Goal: Find contact information: Find contact information

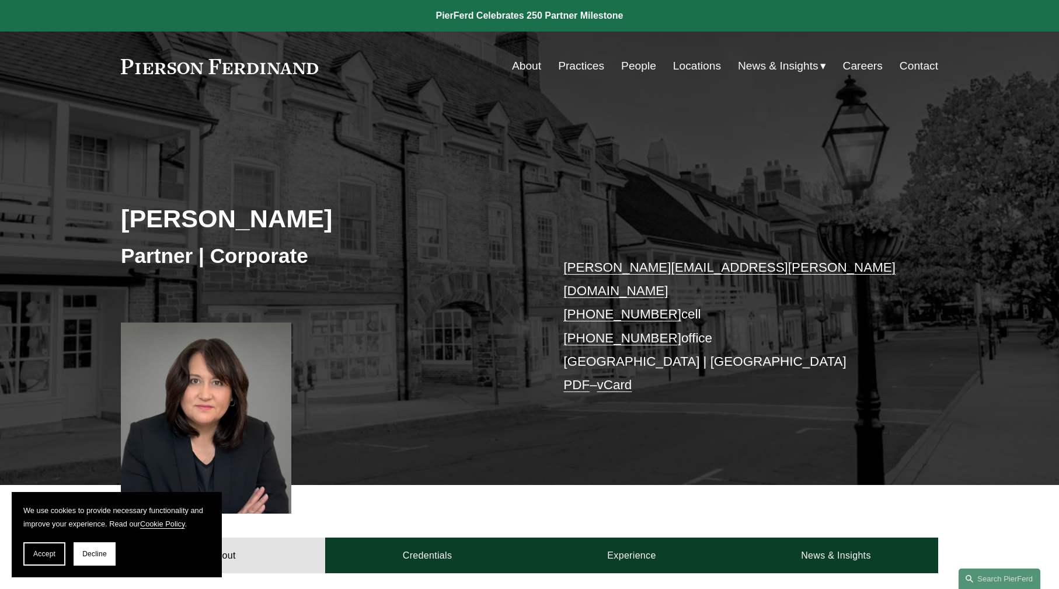
click at [527, 65] on link "About" at bounding box center [526, 66] width 29 height 22
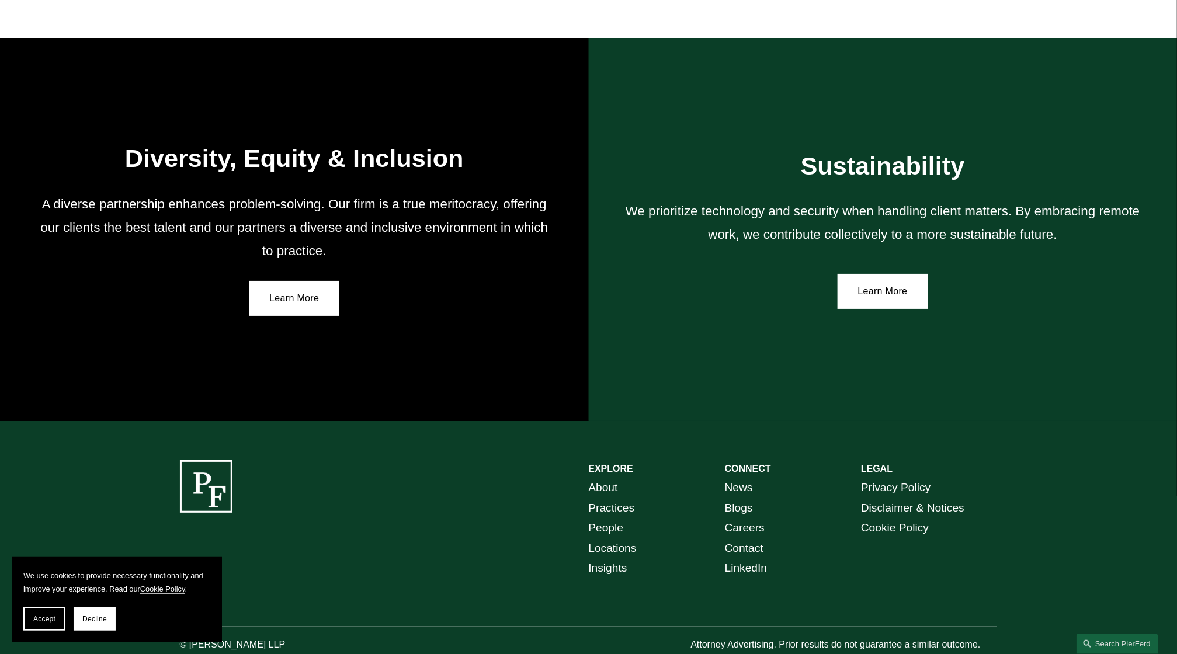
scroll to position [2065, 0]
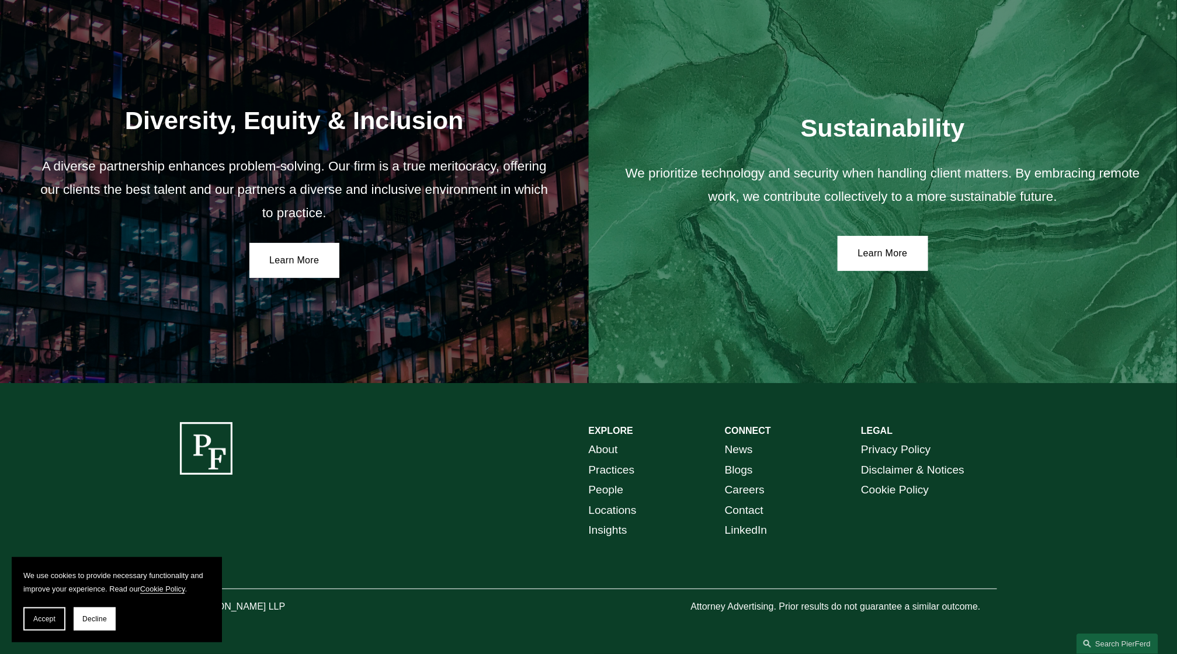
click at [621, 472] on link "Practices" at bounding box center [612, 470] width 46 height 20
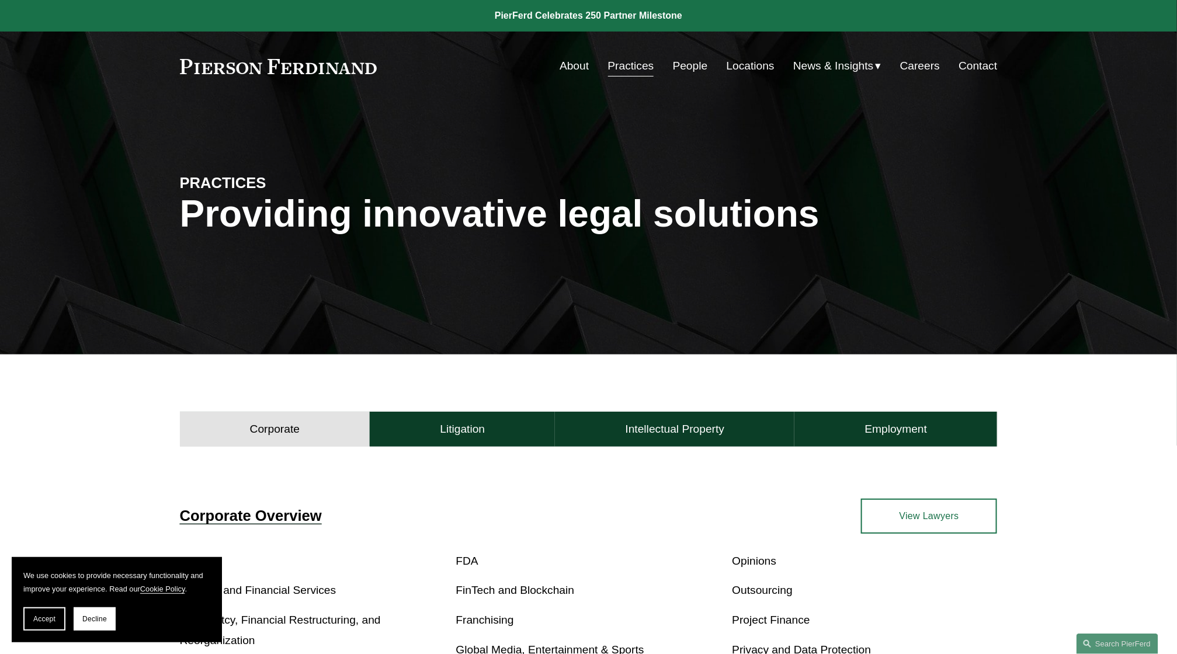
click at [311, 74] on div "About Practices People Locations News & Insights News" at bounding box center [588, 66] width 817 height 22
click at [311, 71] on link at bounding box center [278, 66] width 197 height 15
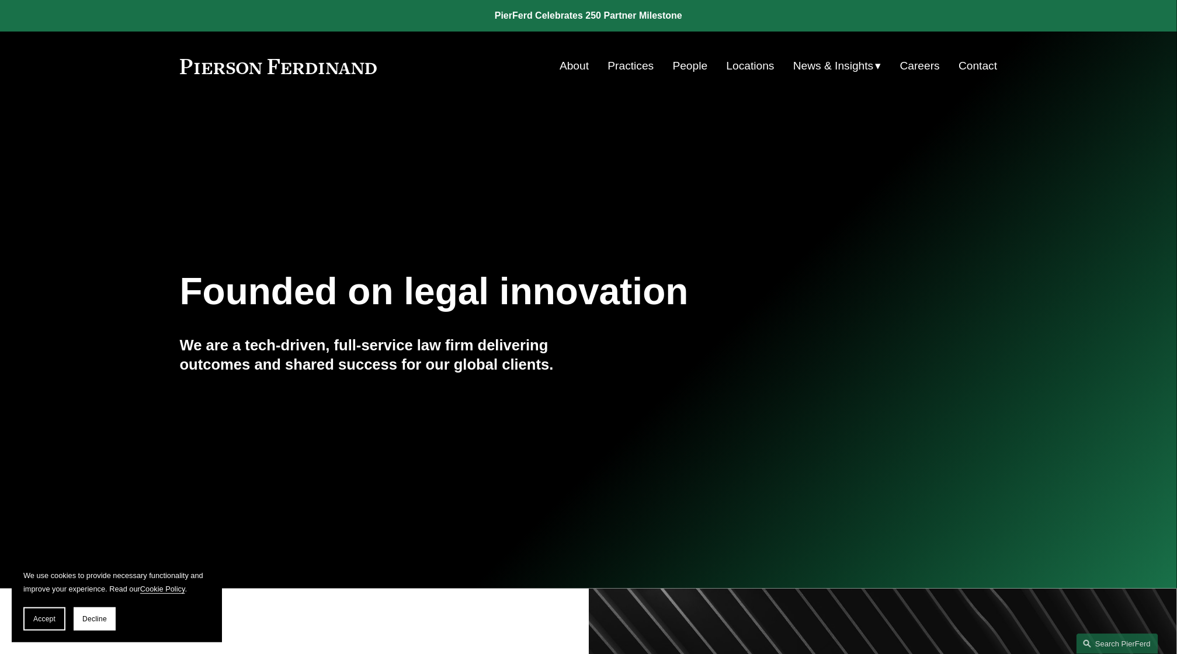
click at [962, 65] on link "Contact" at bounding box center [977, 66] width 39 height 22
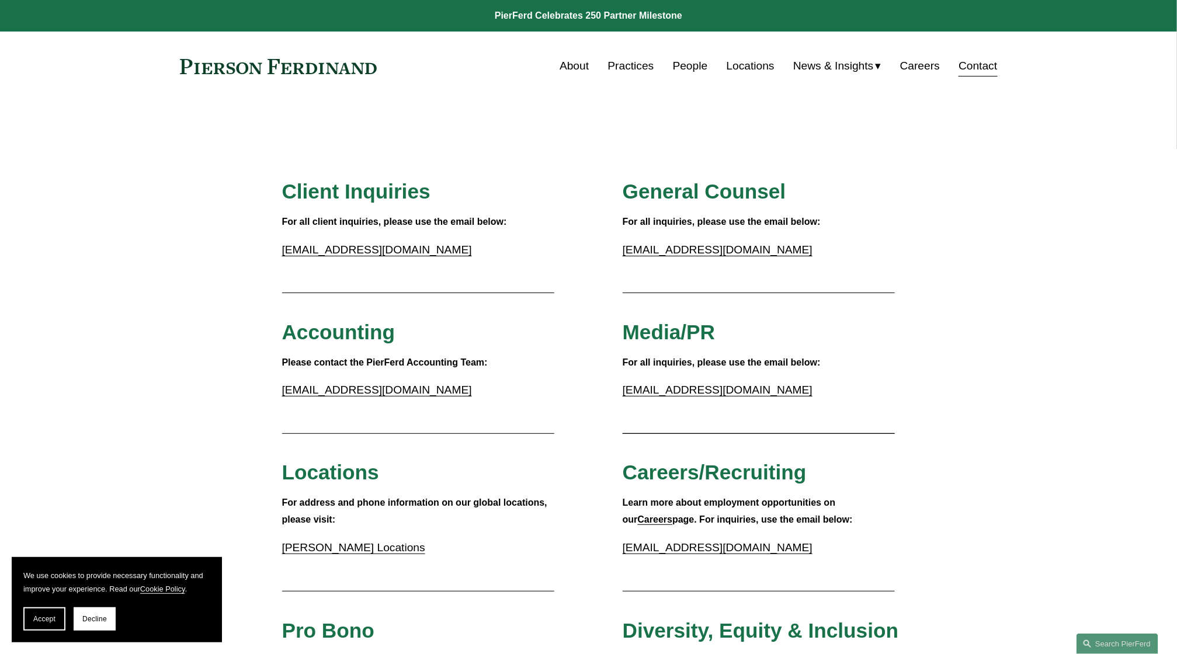
click at [744, 68] on link "Locations" at bounding box center [750, 66] width 48 height 22
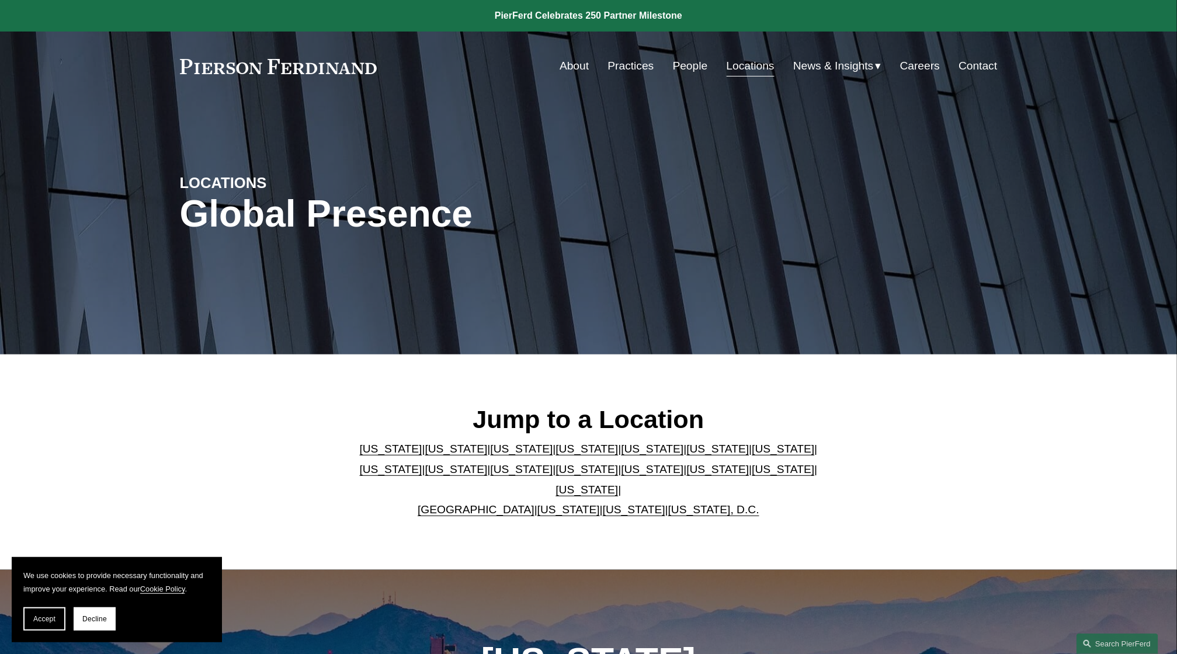
click at [751, 475] on link "[US_STATE]" at bounding box center [782, 469] width 62 height 12
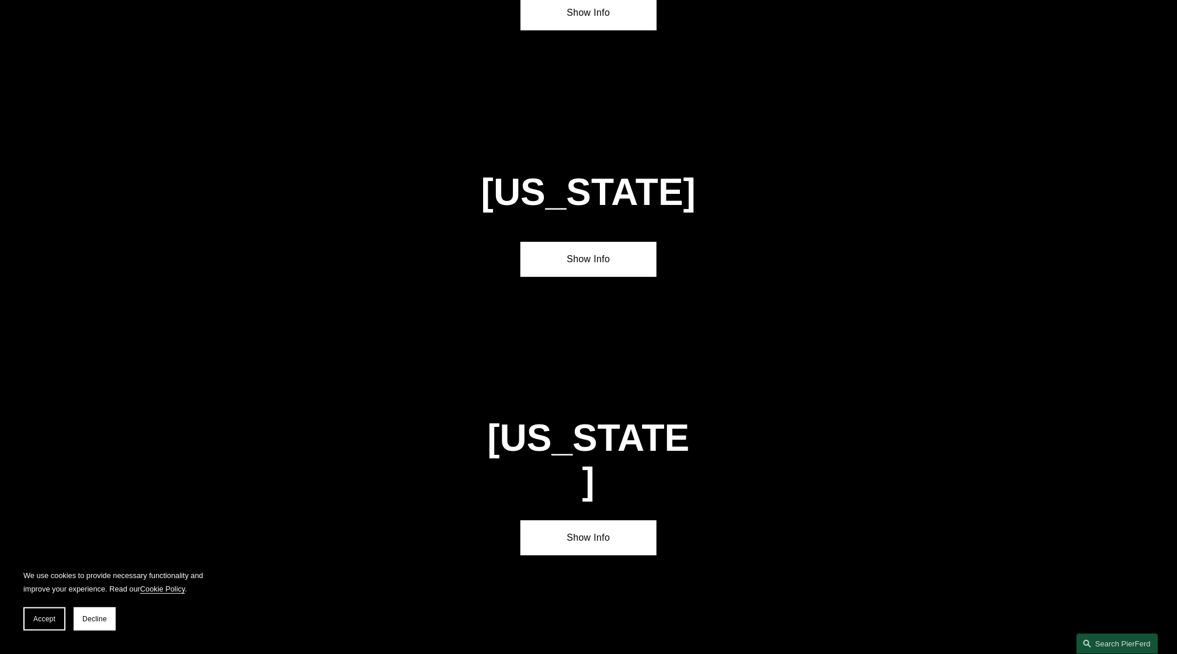
scroll to position [3768, 0]
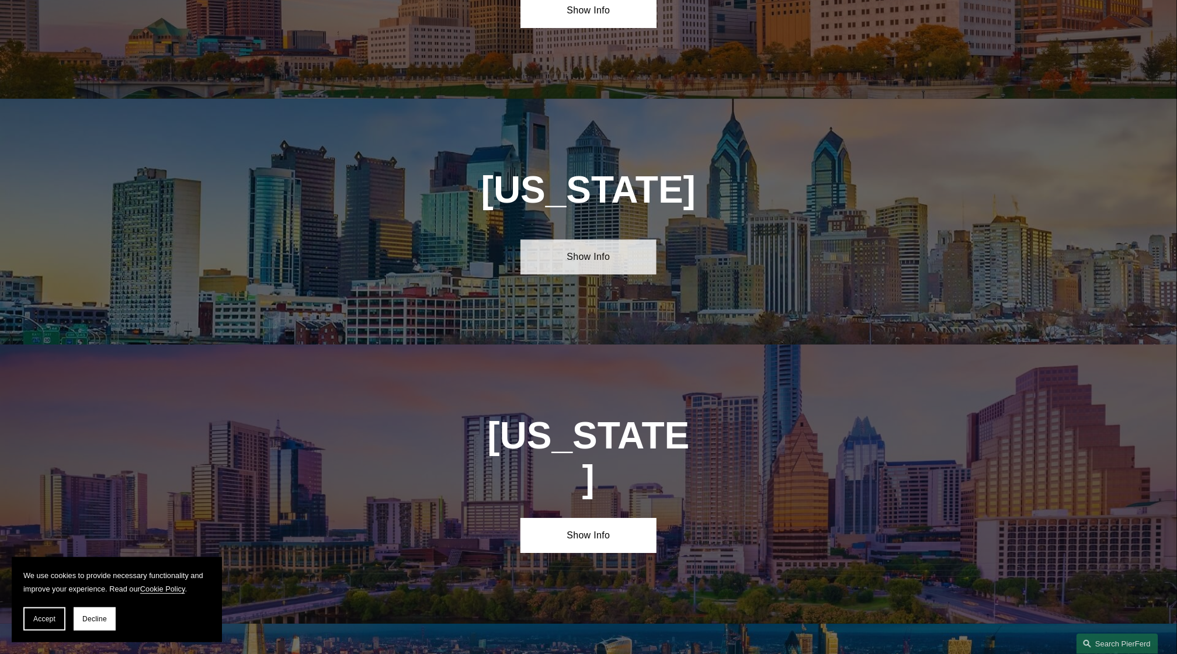
click at [598, 239] on link "Show Info" at bounding box center [588, 256] width 136 height 35
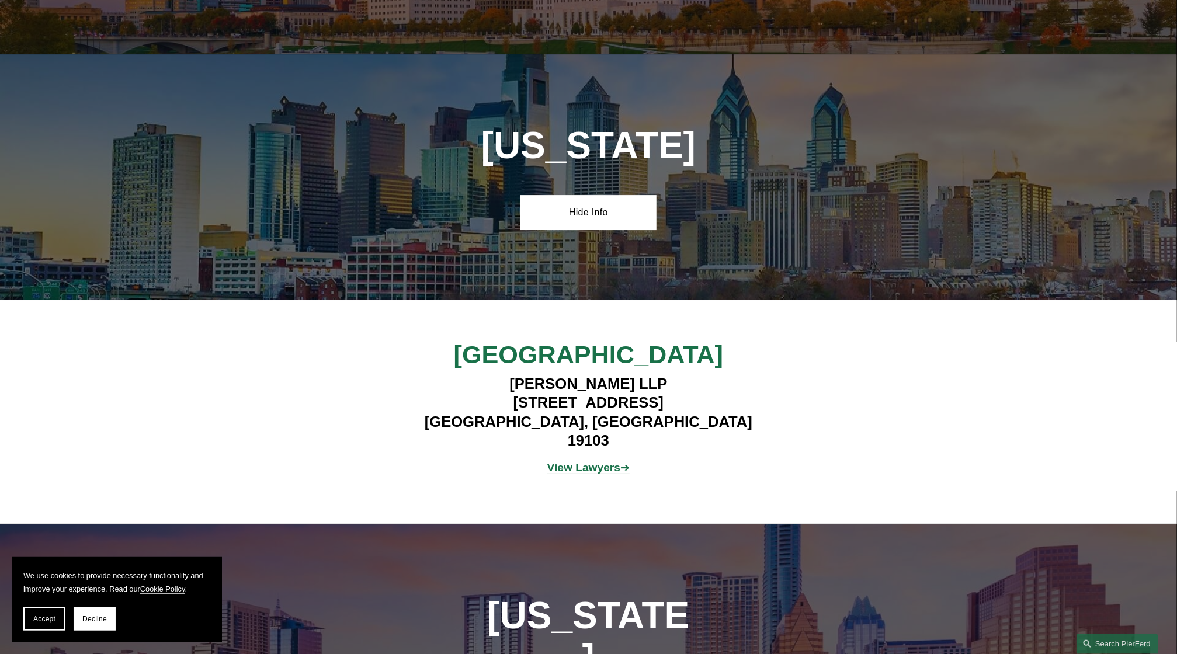
scroll to position [3805, 0]
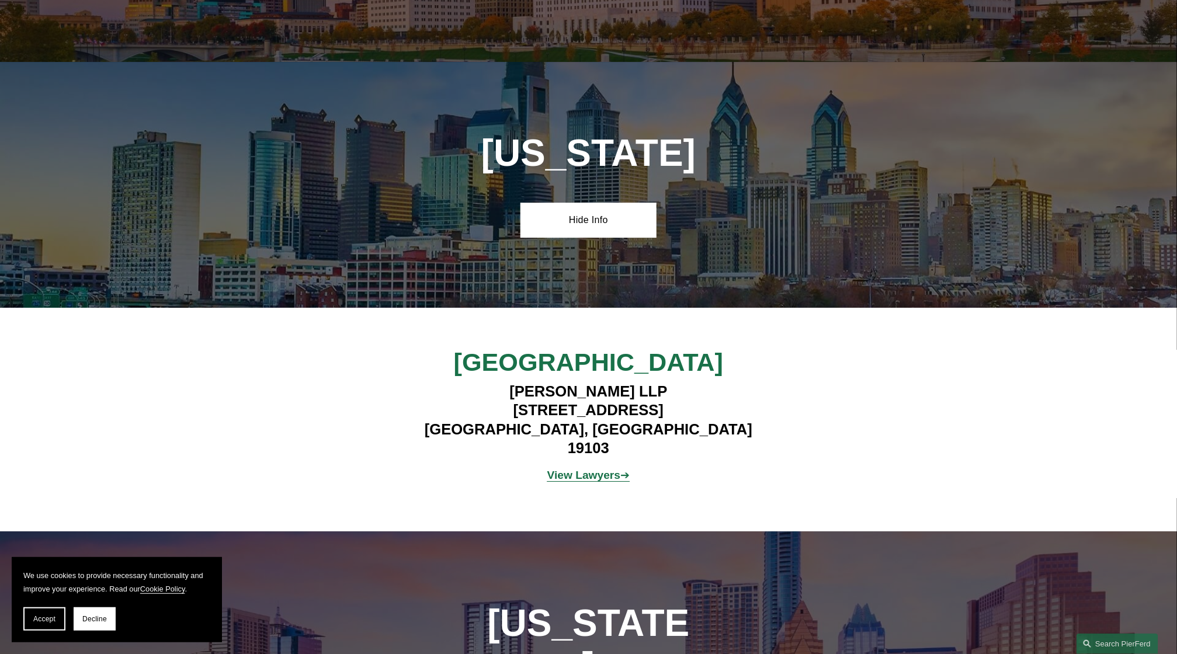
click at [585, 469] on strong "View Lawyers" at bounding box center [584, 475] width 74 height 12
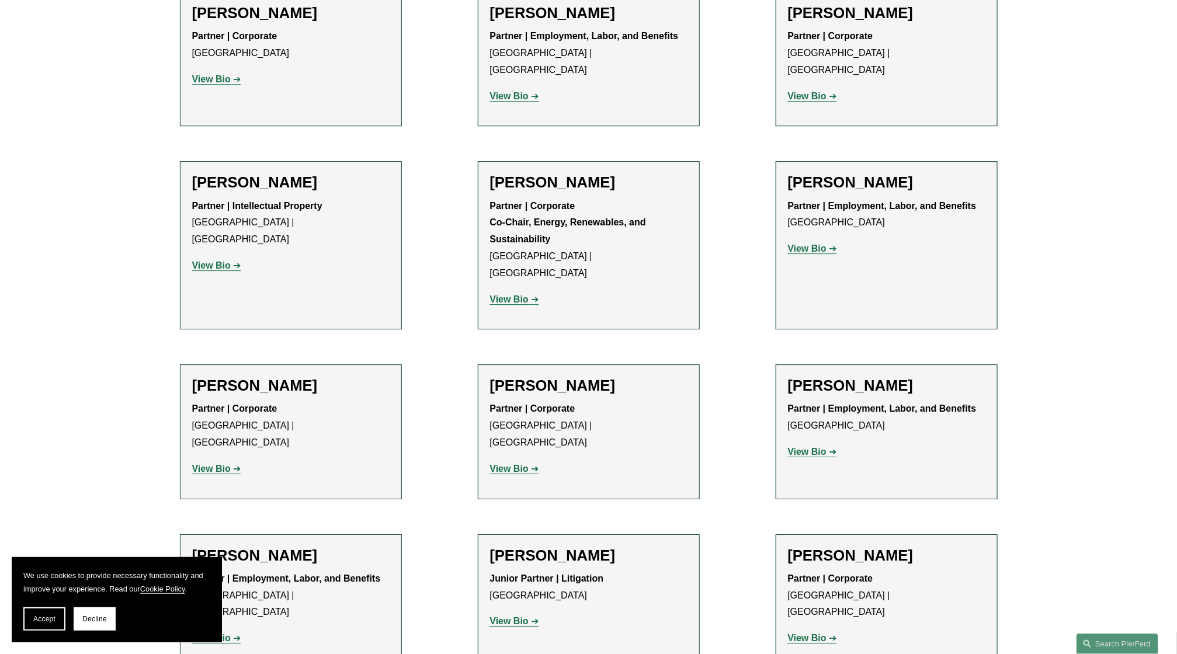
scroll to position [1595, 0]
click at [520, 462] on strong "View Bio" at bounding box center [509, 467] width 39 height 10
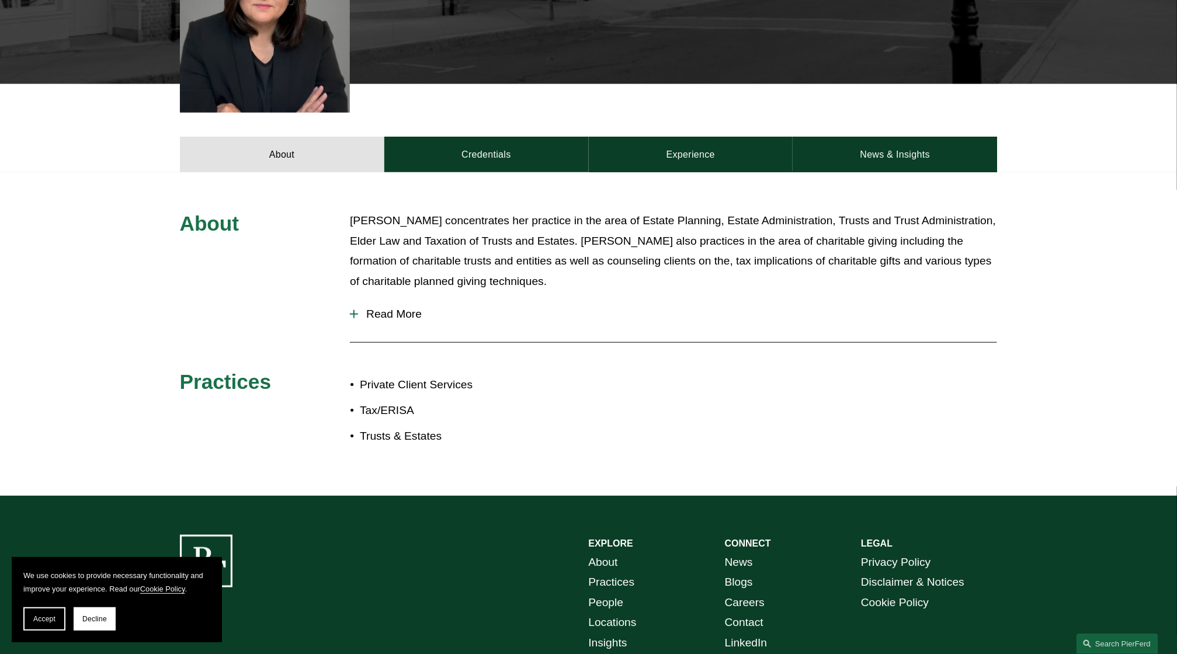
scroll to position [395, 0]
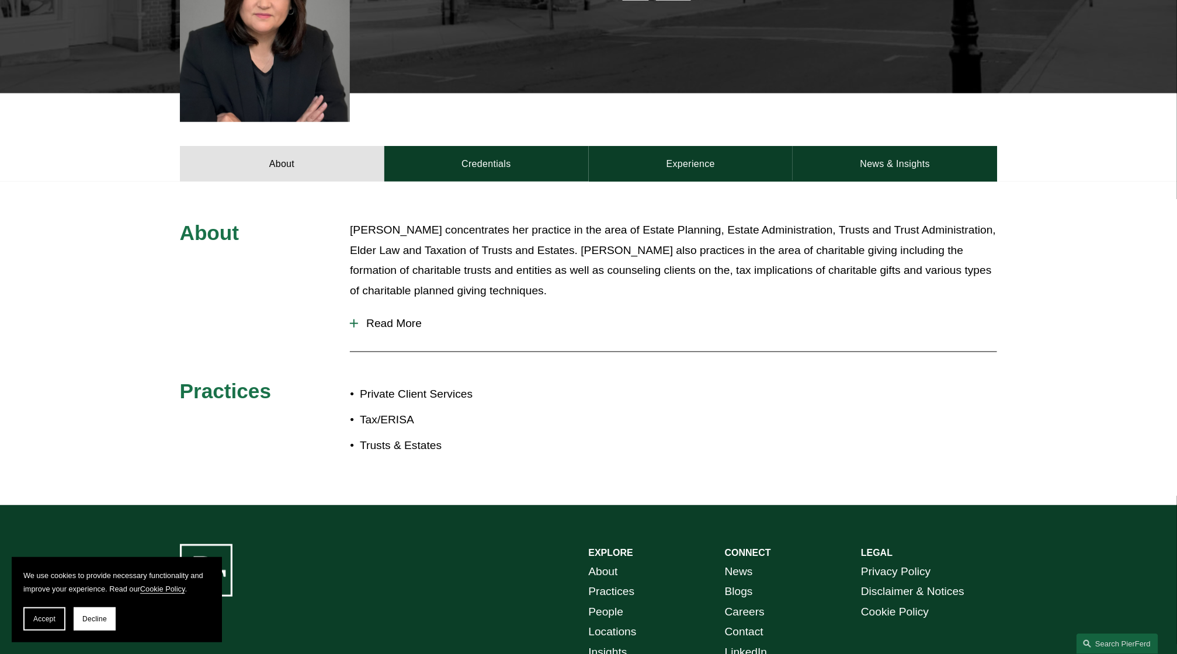
click at [382, 317] on span "Read More" at bounding box center [677, 323] width 639 height 13
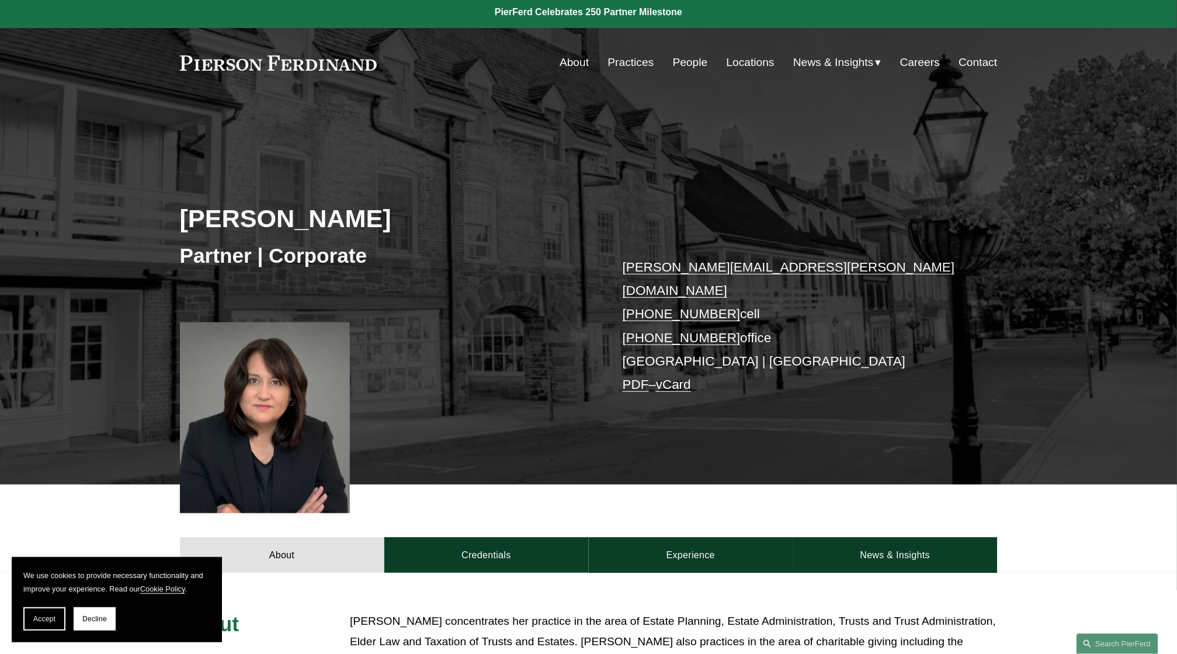
scroll to position [0, 0]
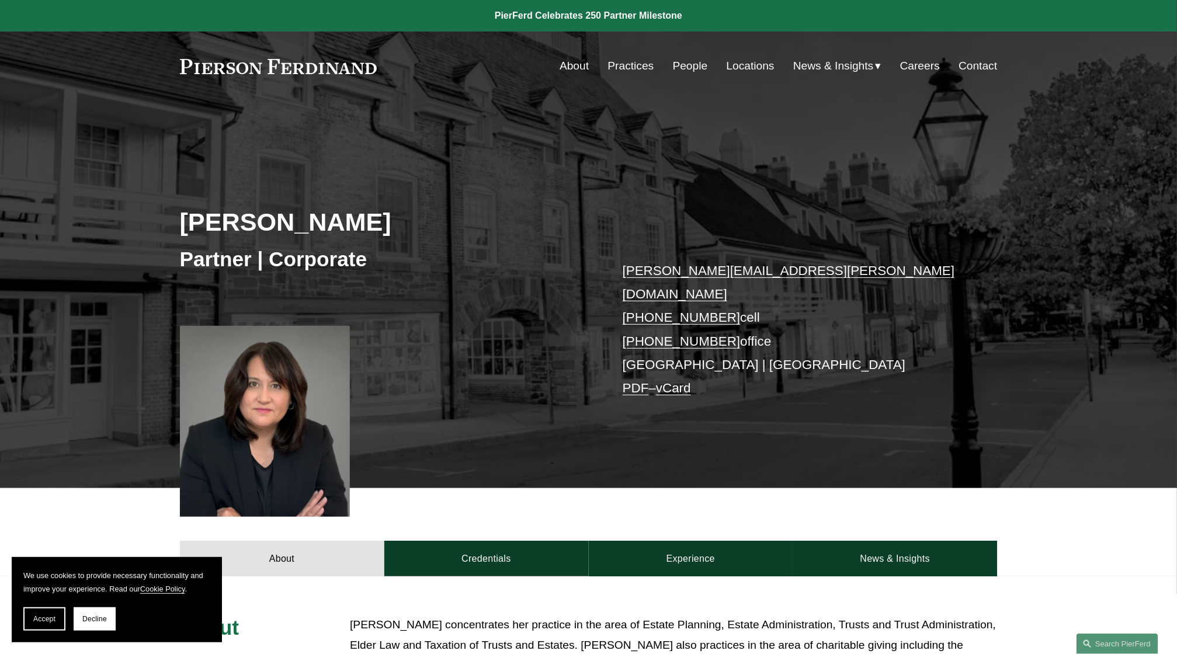
click at [663, 273] on link "[PERSON_NAME][EMAIL_ADDRESS][PERSON_NAME][DOMAIN_NAME]" at bounding box center [788, 282] width 332 height 38
click at [670, 271] on link "[PERSON_NAME][EMAIL_ADDRESS][PERSON_NAME][DOMAIN_NAME]" at bounding box center [788, 282] width 332 height 38
